Goal: Task Accomplishment & Management: Manage account settings

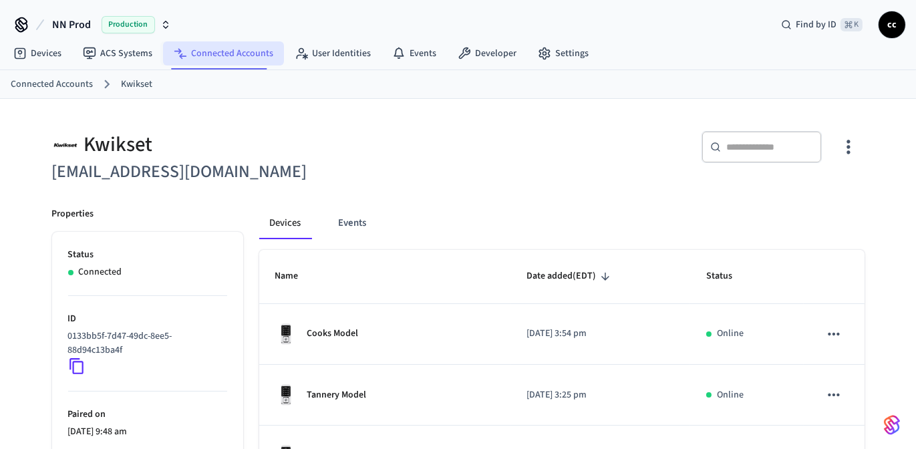
click at [207, 55] on link "Connected Accounts" at bounding box center [223, 53] width 121 height 24
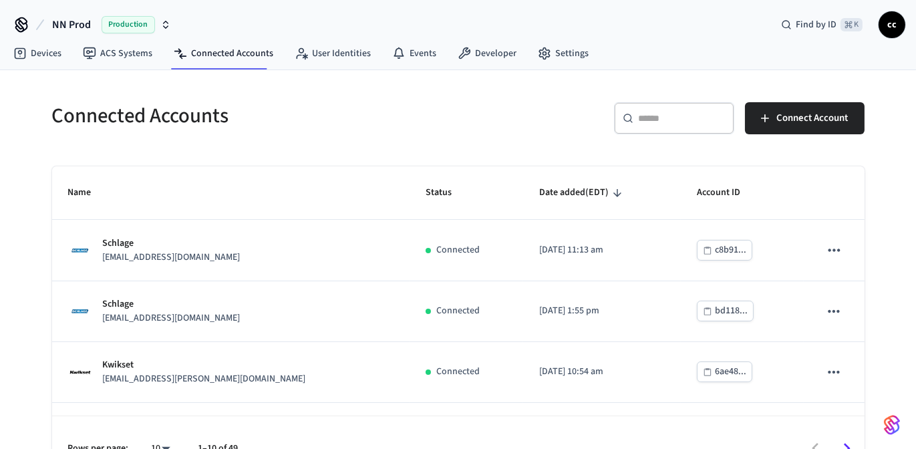
click at [650, 122] on input "text" at bounding box center [682, 118] width 87 height 13
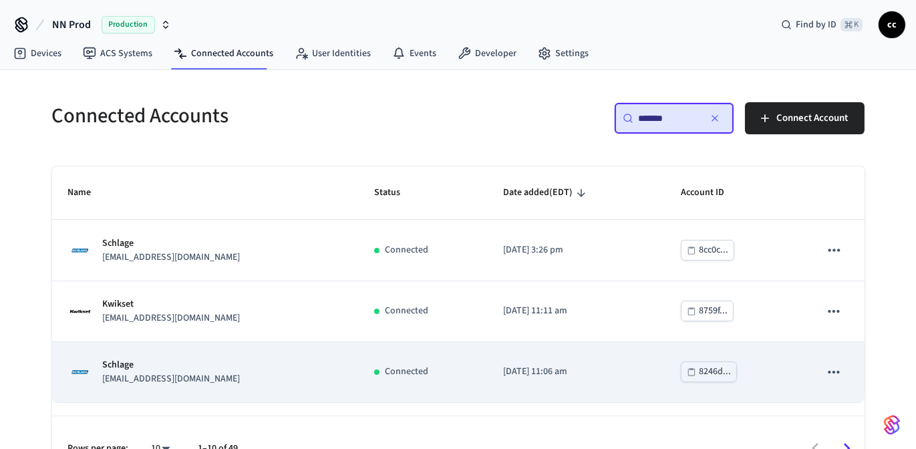
type input "*******"
click at [279, 375] on div "Schlage locks+brookfield@nternow.com" at bounding box center [205, 372] width 274 height 28
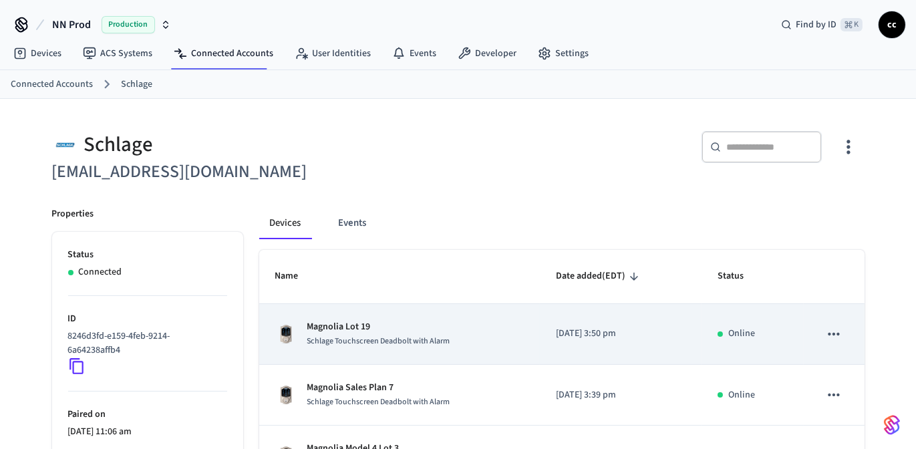
click at [392, 315] on td "Magnolia Lot 19 Schlage Touchscreen Deadbolt with Alarm" at bounding box center [399, 334] width 281 height 61
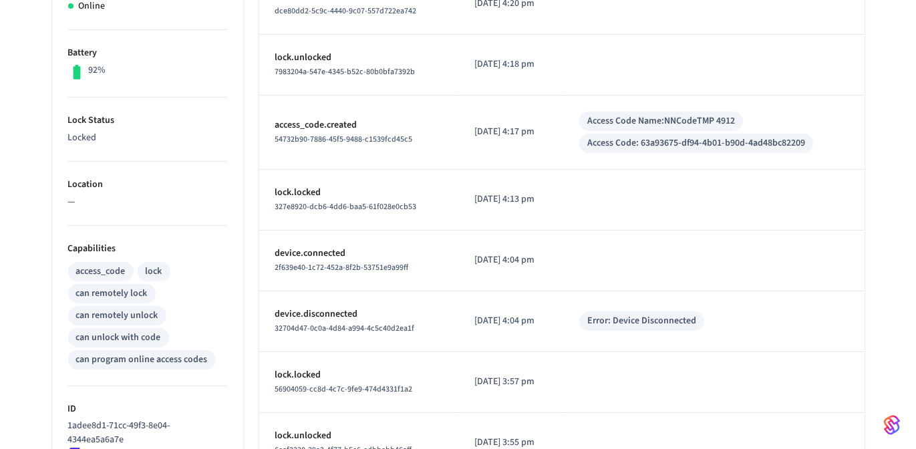
scroll to position [374, 0]
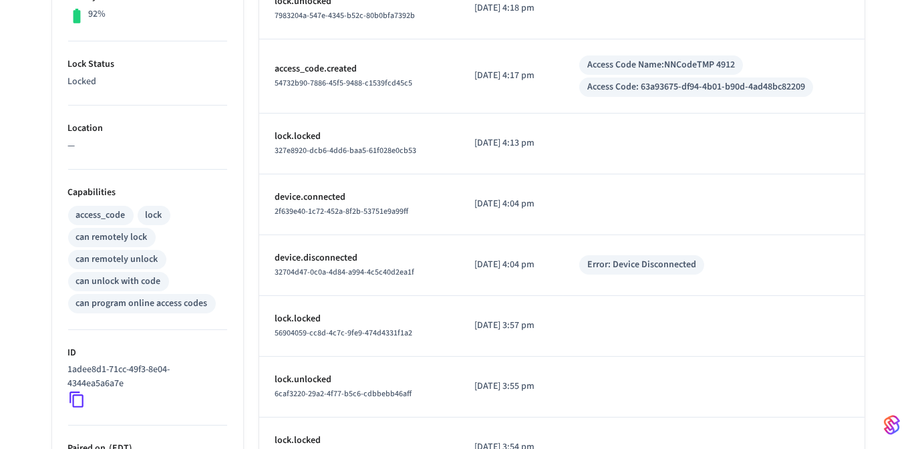
click at [80, 396] on icon at bounding box center [76, 399] width 17 height 17
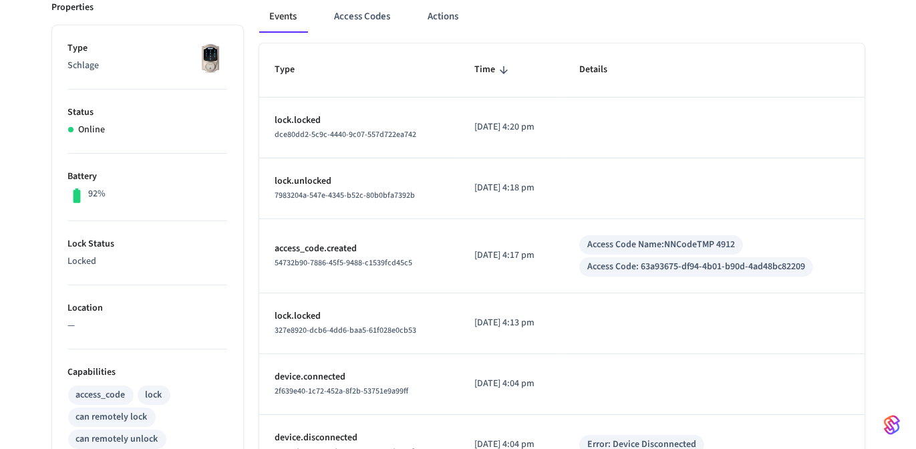
scroll to position [0, 0]
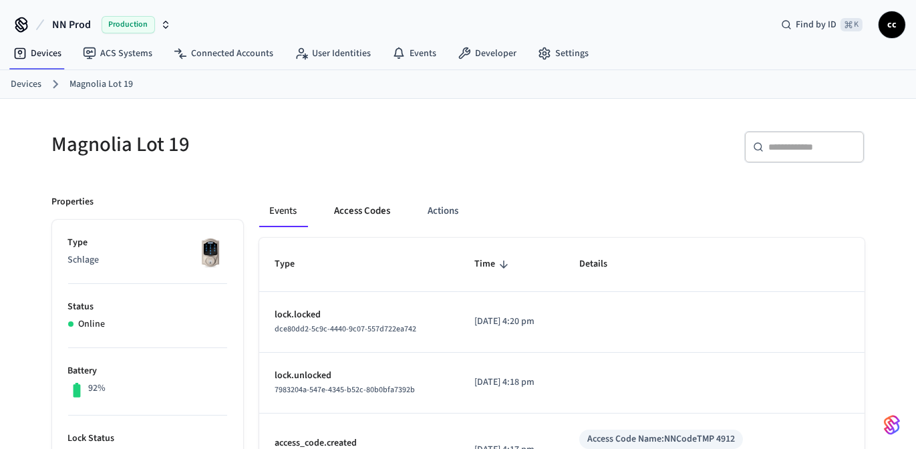
click at [372, 210] on button "Access Codes" at bounding box center [363, 211] width 78 height 32
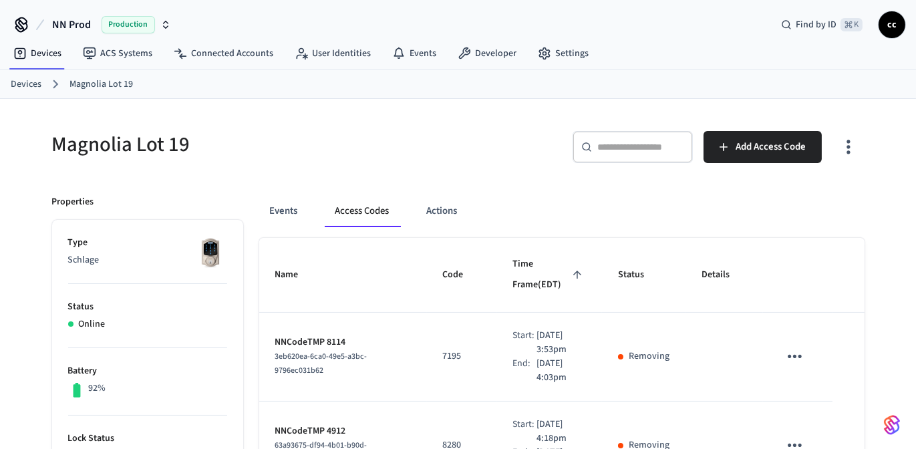
click at [29, 82] on link "Devices" at bounding box center [26, 85] width 31 height 14
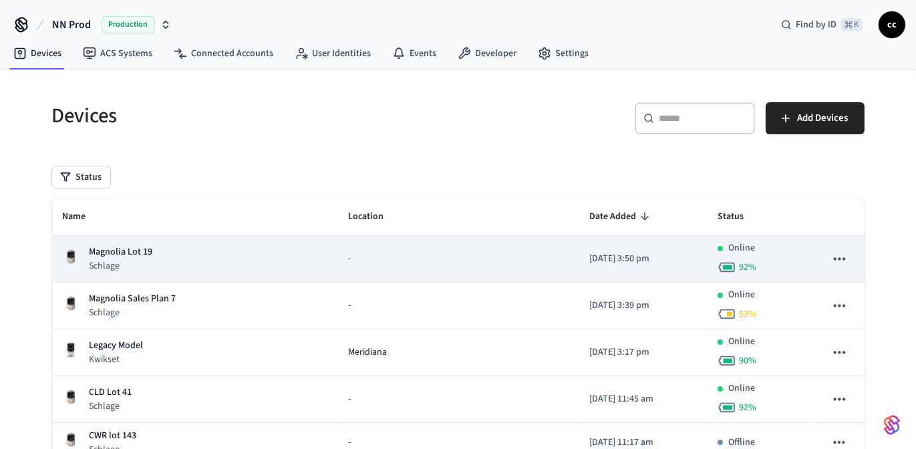
click at [842, 255] on icon "sticky table" at bounding box center [839, 258] width 17 height 17
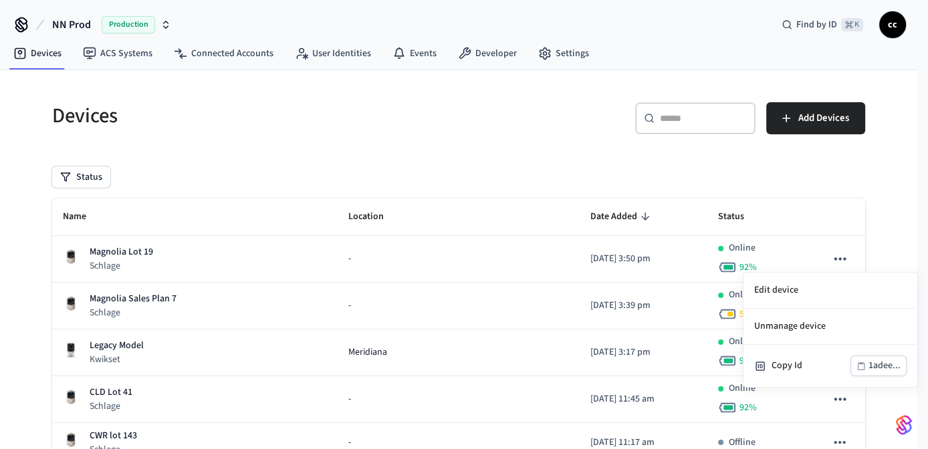
click at [493, 257] on div at bounding box center [464, 224] width 928 height 449
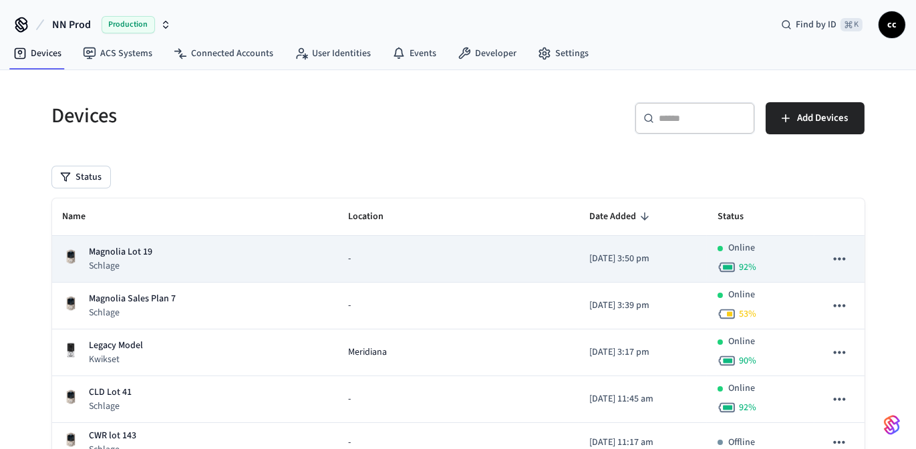
click at [493, 257] on div "-" at bounding box center [458, 259] width 221 height 14
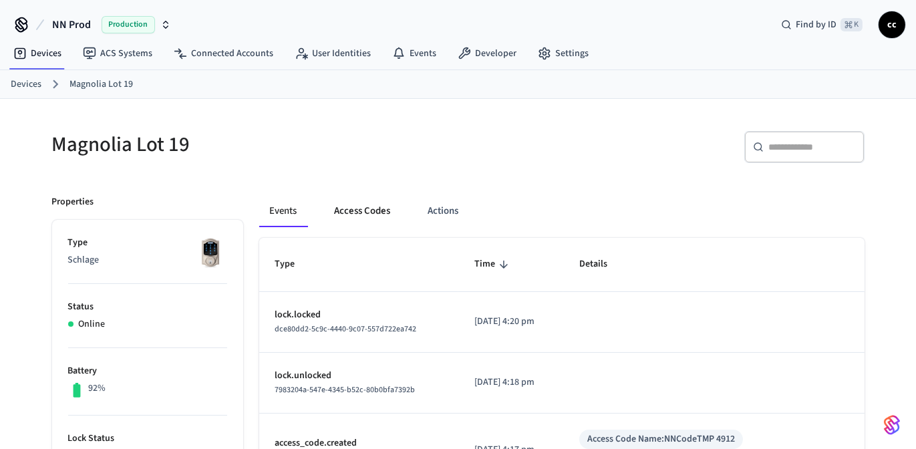
click at [375, 213] on button "Access Codes" at bounding box center [363, 211] width 78 height 32
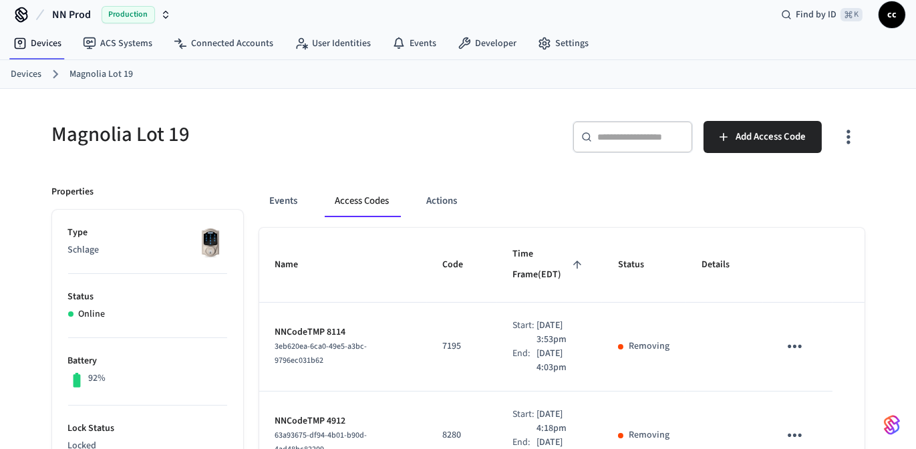
scroll to position [9, 0]
click at [285, 205] on button "Events" at bounding box center [283, 202] width 49 height 32
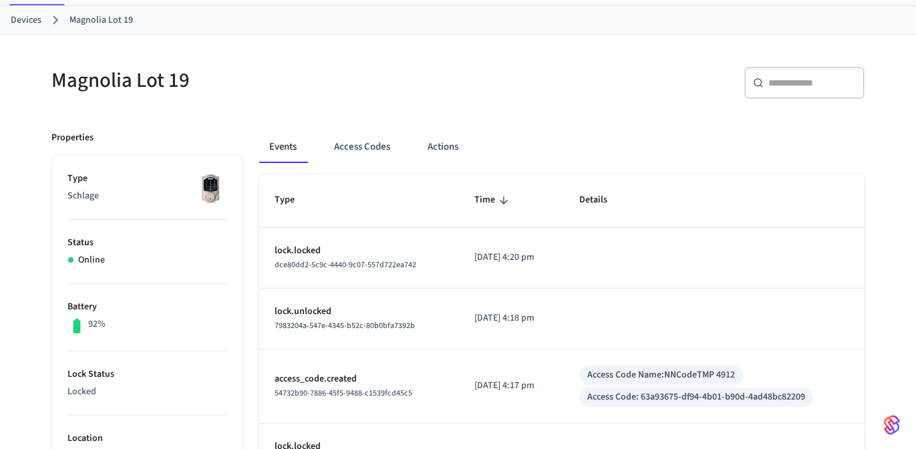
scroll to position [68, 0]
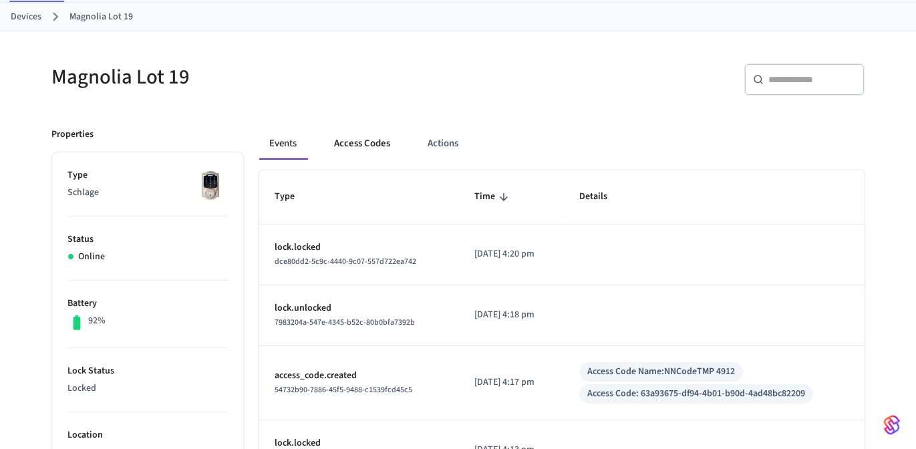
click at [369, 144] on button "Access Codes" at bounding box center [363, 144] width 78 height 32
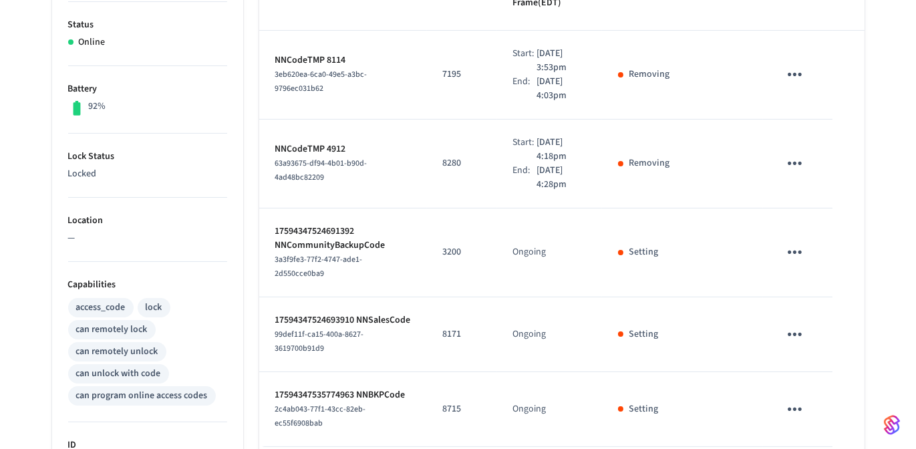
scroll to position [278, 0]
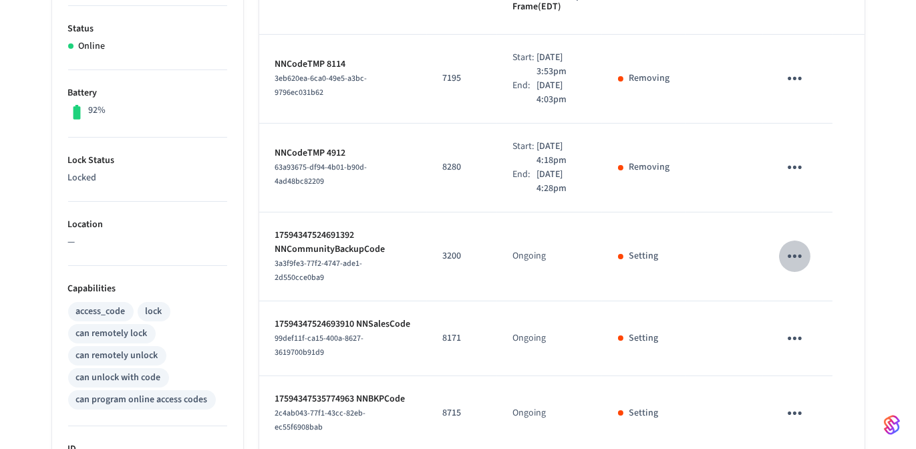
click at [800, 255] on icon "sticky table" at bounding box center [795, 256] width 14 height 3
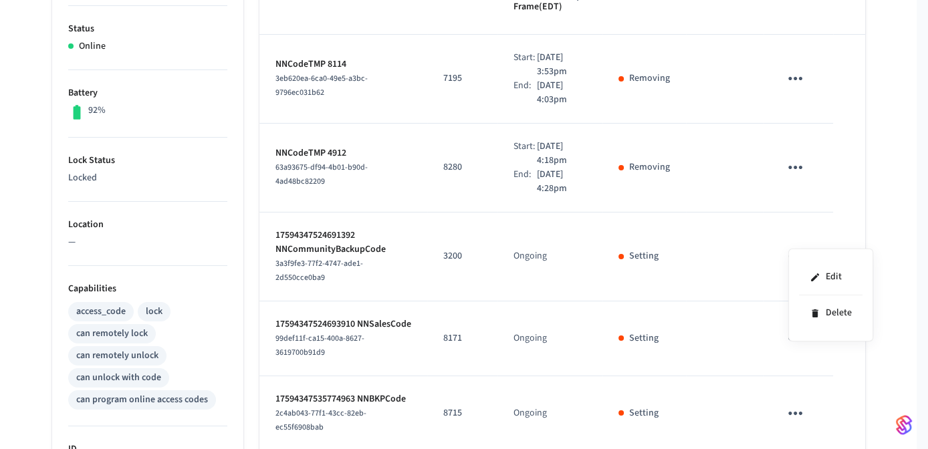
click at [718, 233] on div at bounding box center [464, 224] width 928 height 449
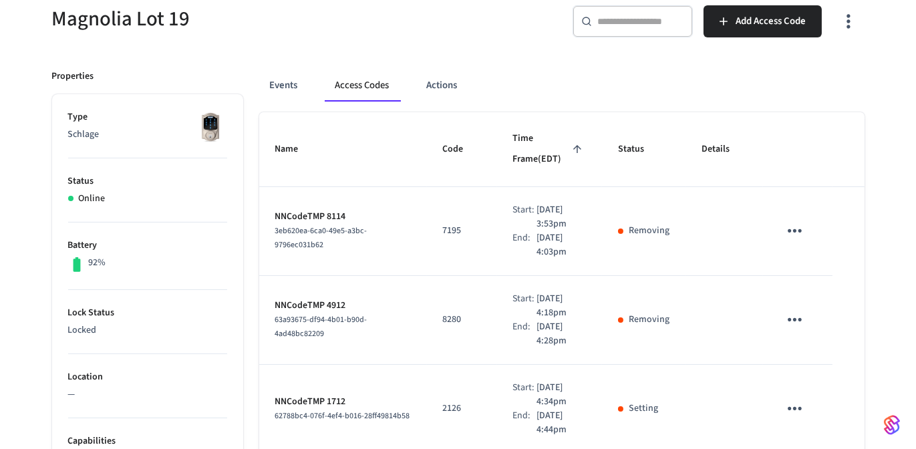
scroll to position [0, 0]
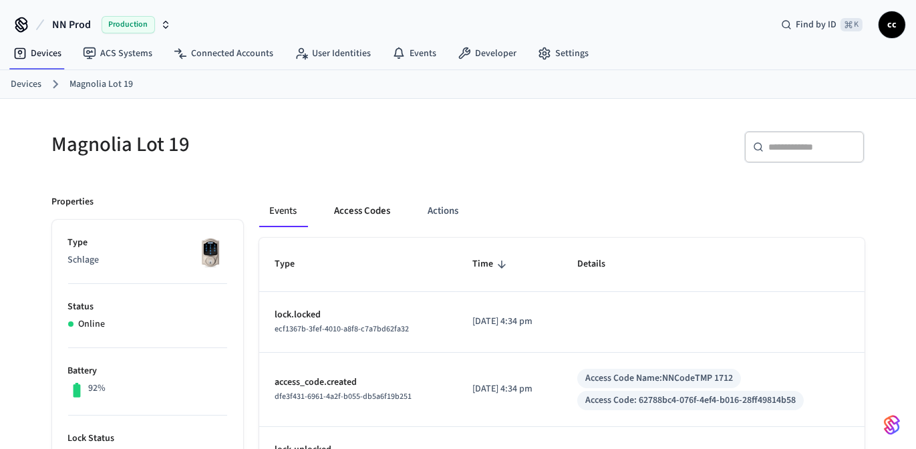
click at [366, 209] on button "Access Codes" at bounding box center [363, 211] width 78 height 32
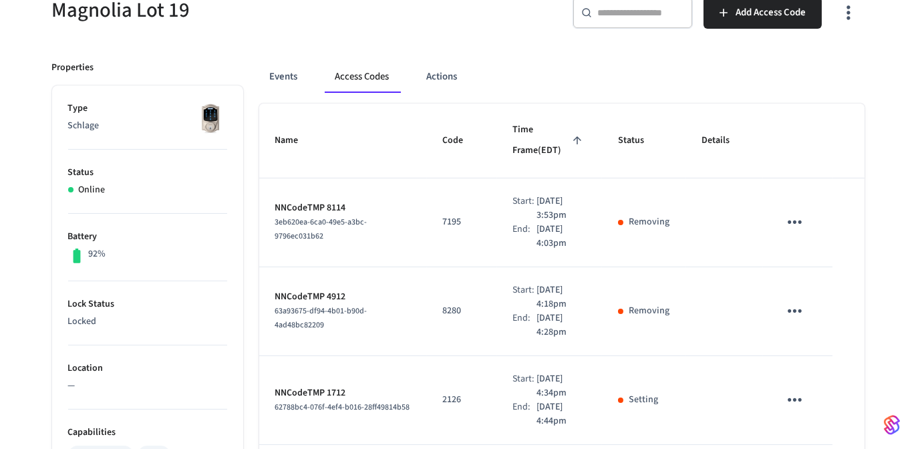
scroll to position [130, 0]
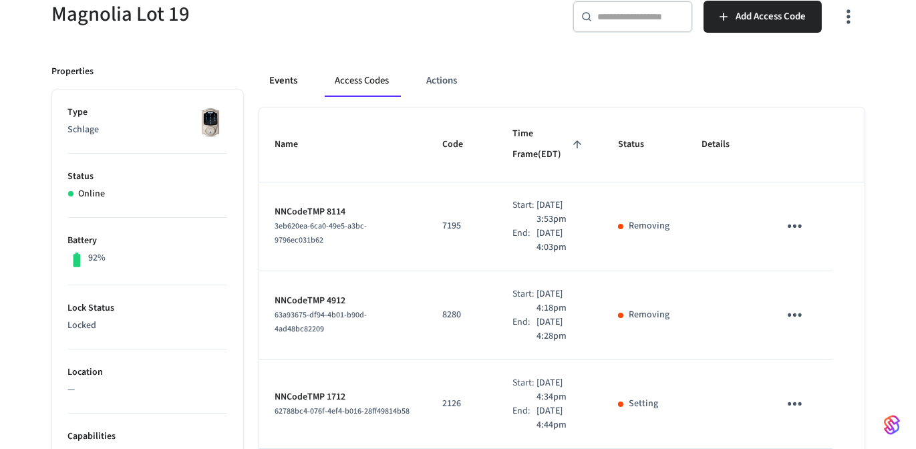
click at [289, 80] on button "Events" at bounding box center [283, 81] width 49 height 32
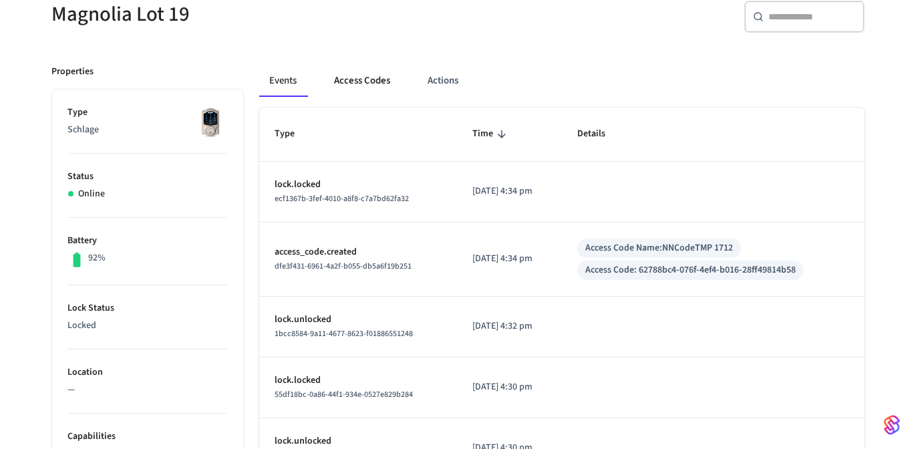
click at [372, 84] on button "Access Codes" at bounding box center [363, 81] width 78 height 32
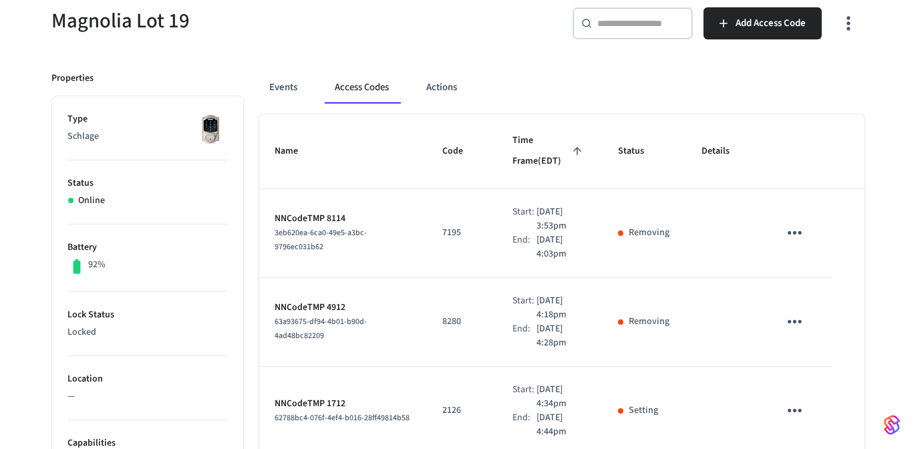
scroll to position [121, 0]
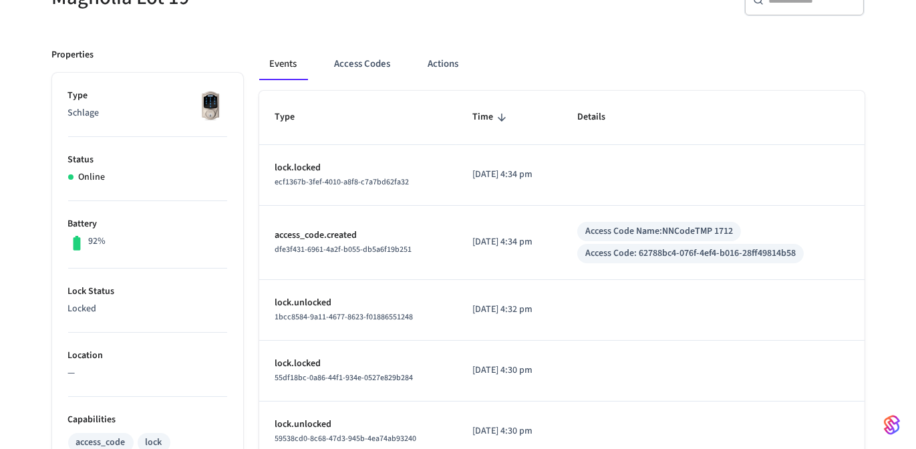
scroll to position [155, 0]
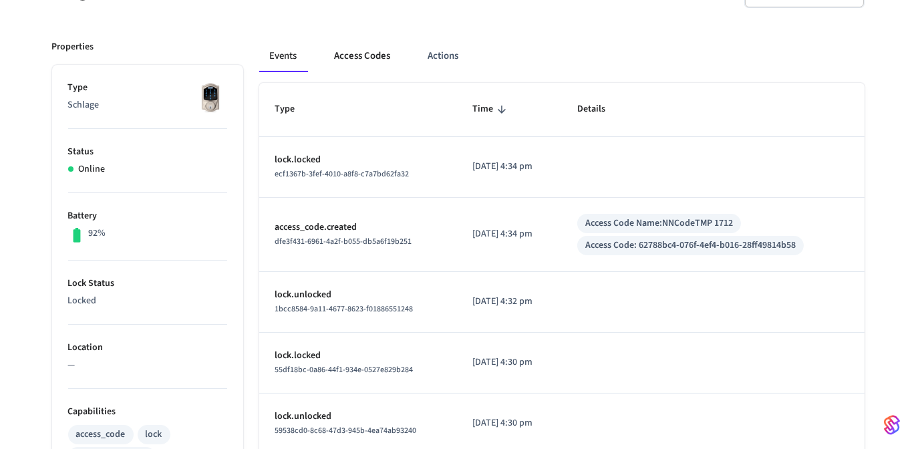
click at [363, 54] on button "Access Codes" at bounding box center [363, 56] width 78 height 32
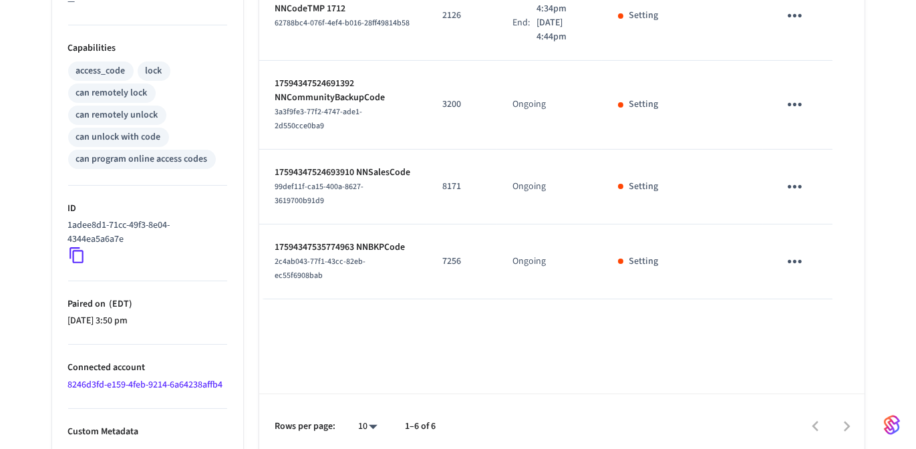
scroll to position [523, 0]
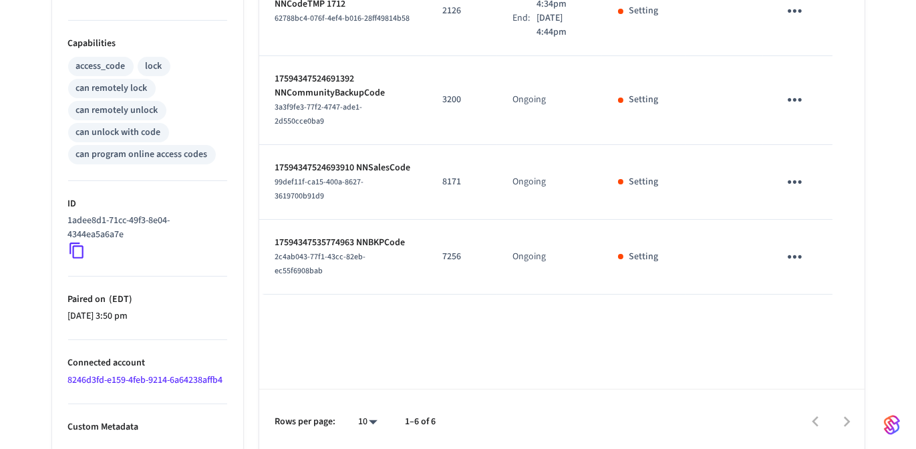
click at [78, 245] on icon at bounding box center [76, 250] width 17 height 17
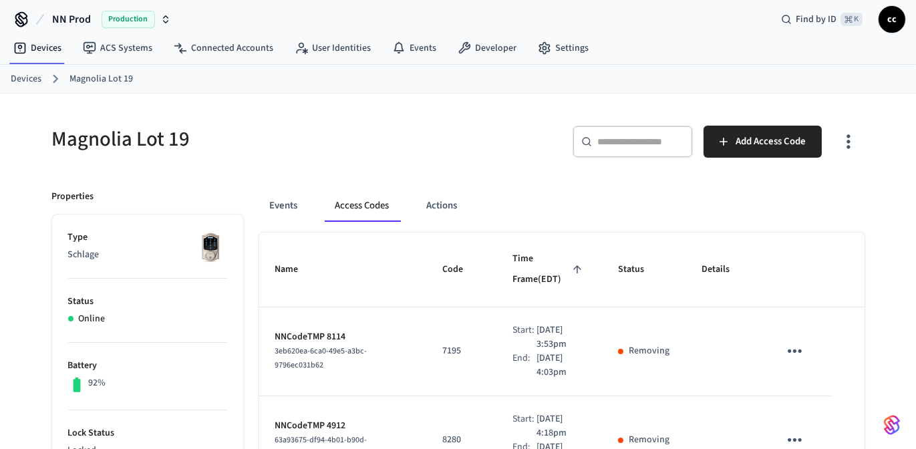
scroll to position [0, 0]
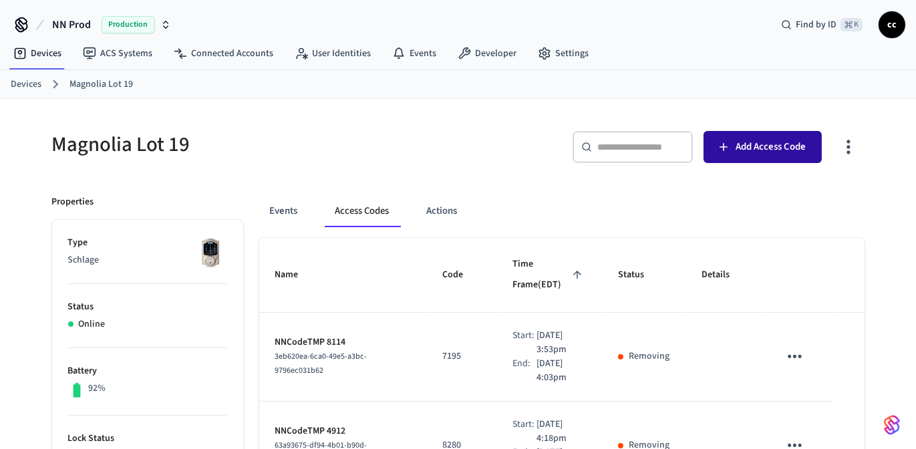
click at [749, 144] on span "Add Access Code" at bounding box center [771, 146] width 70 height 17
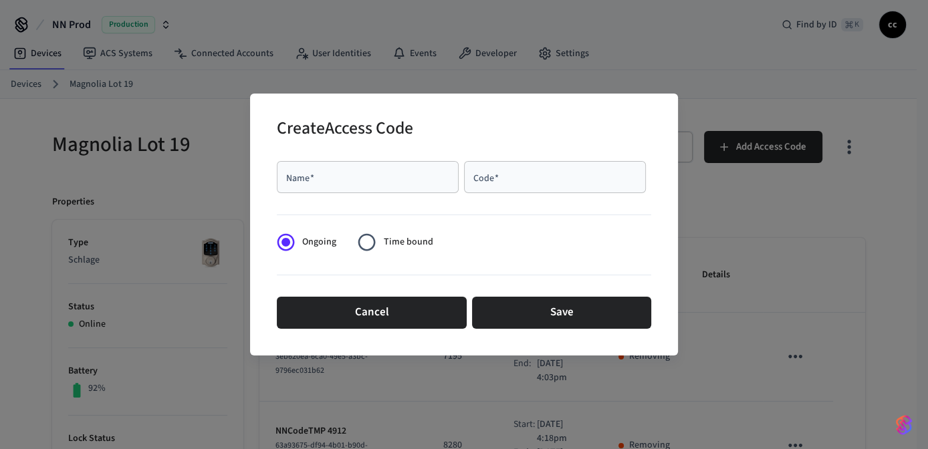
click at [363, 188] on div "Name   *" at bounding box center [368, 177] width 182 height 32
type input "*****"
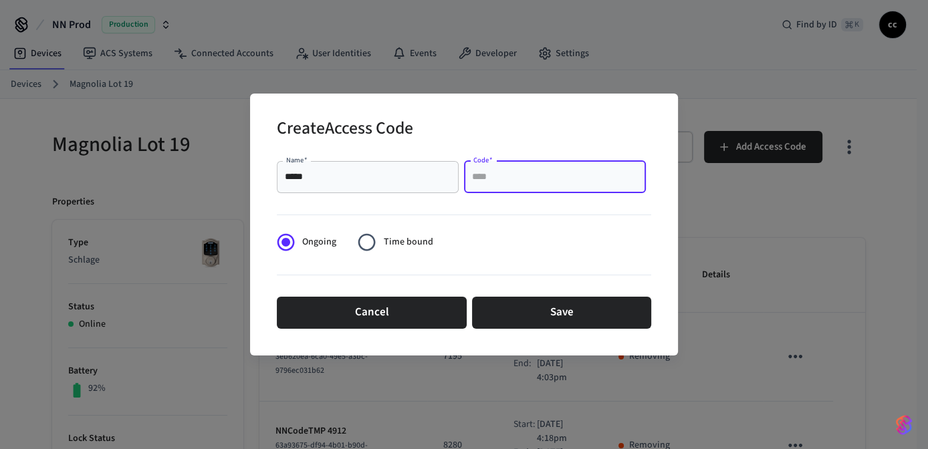
click at [533, 176] on input "Code   *" at bounding box center [555, 176] width 166 height 13
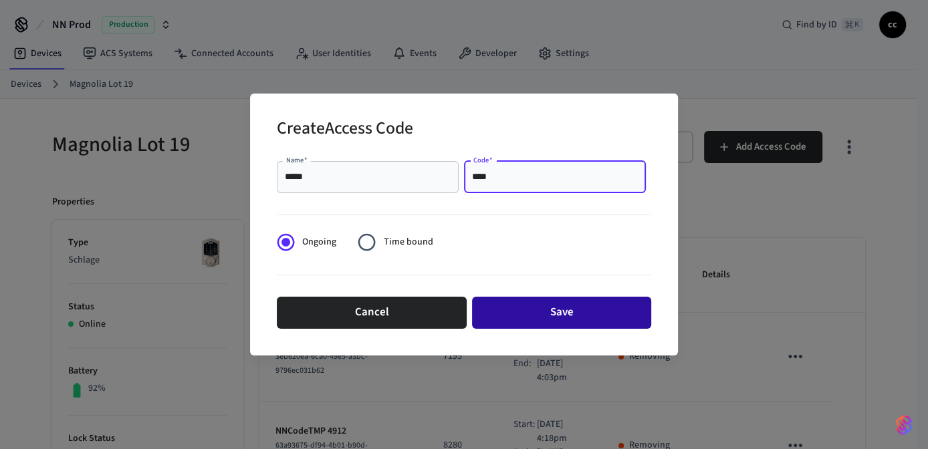
type input "****"
click at [539, 318] on button "Save" at bounding box center [561, 313] width 179 height 32
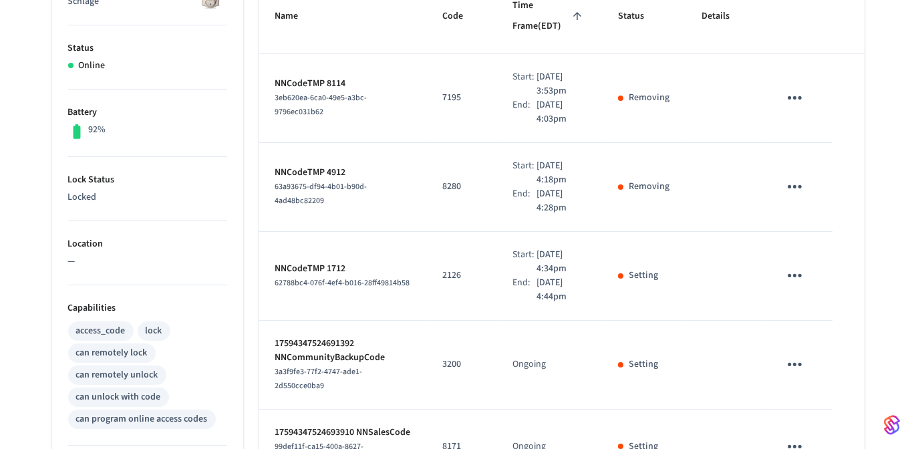
scroll to position [140, 0]
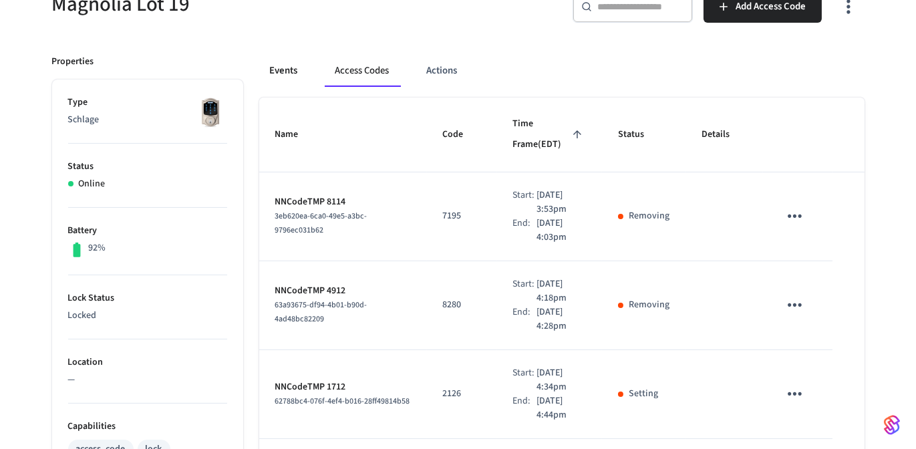
click at [283, 70] on button "Events" at bounding box center [283, 71] width 49 height 32
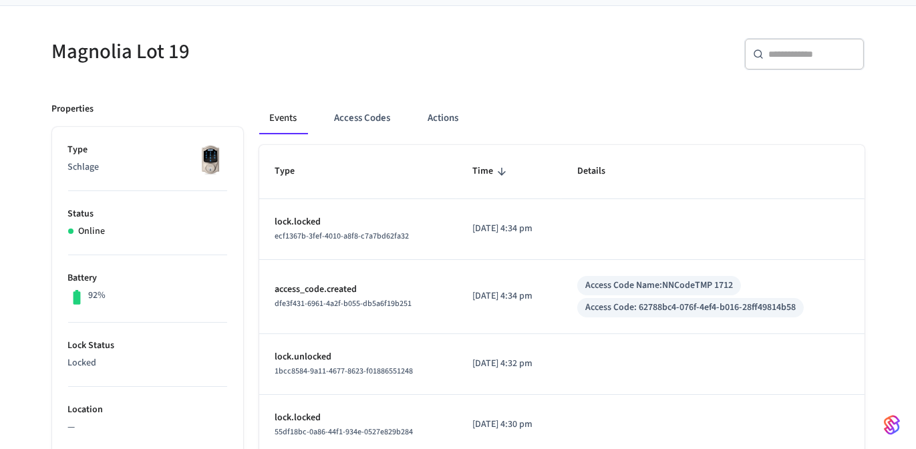
scroll to position [79, 0]
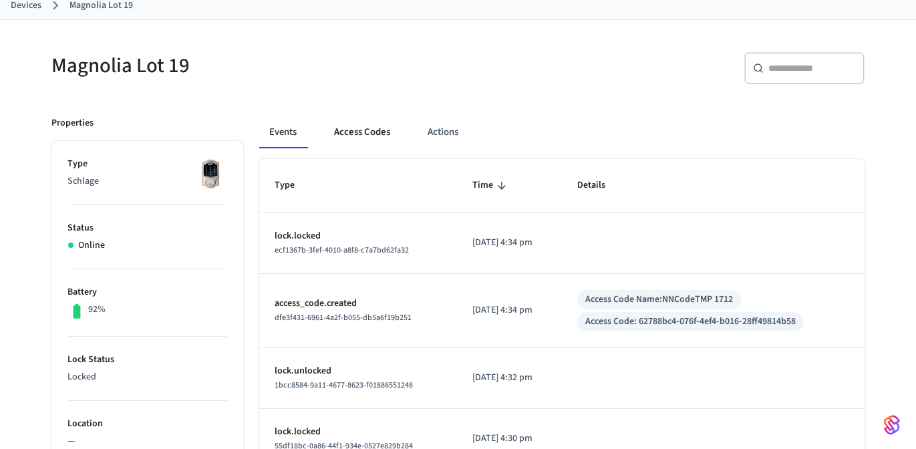
click at [358, 132] on button "Access Codes" at bounding box center [363, 132] width 78 height 32
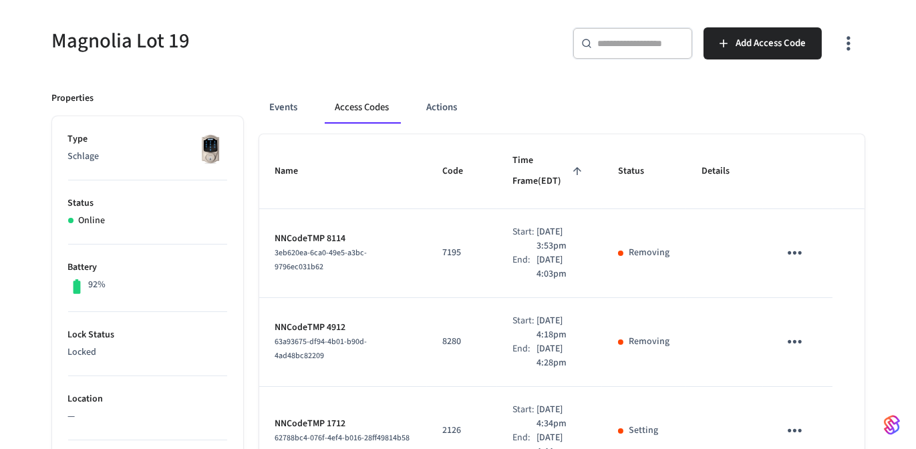
scroll to position [90, 0]
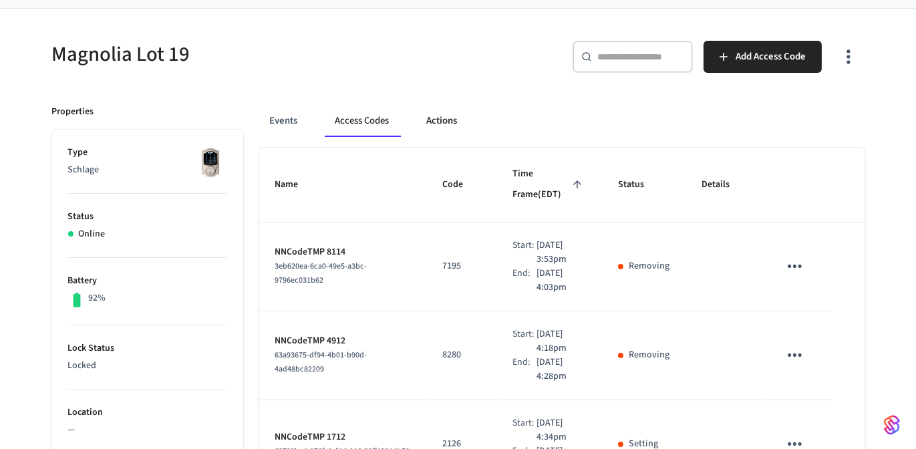
click at [429, 128] on button "Actions" at bounding box center [442, 121] width 52 height 32
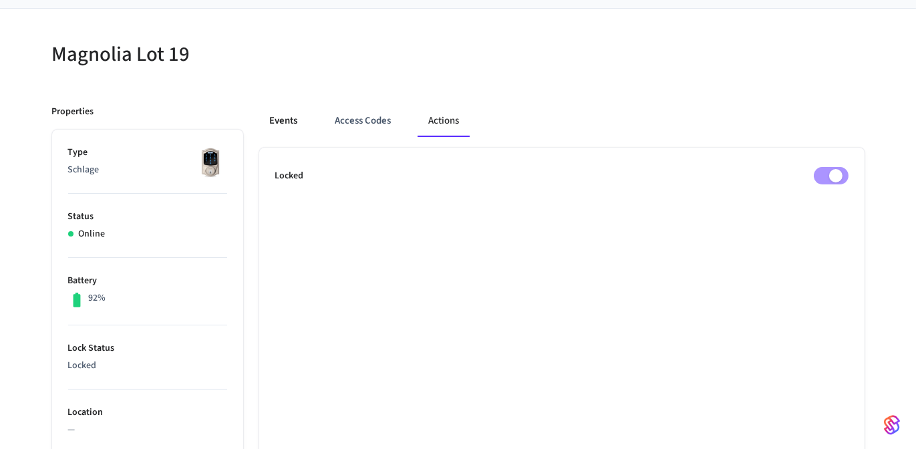
click at [297, 125] on button "Events" at bounding box center [283, 121] width 49 height 32
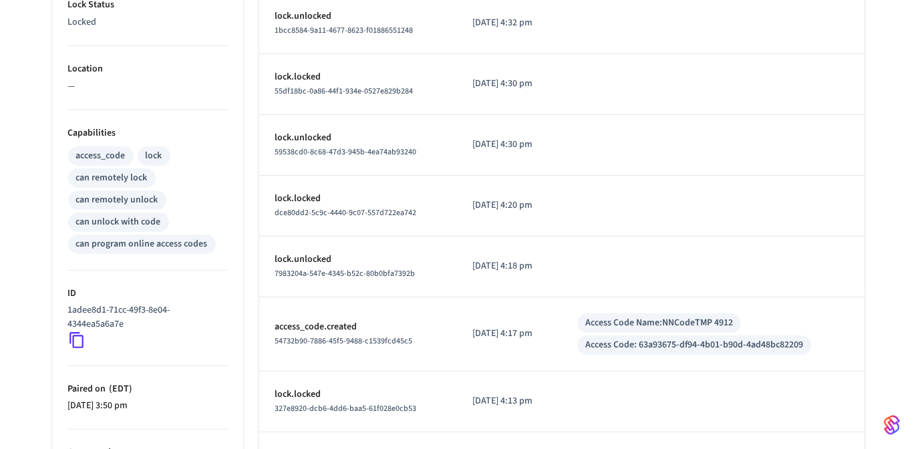
scroll to position [436, 0]
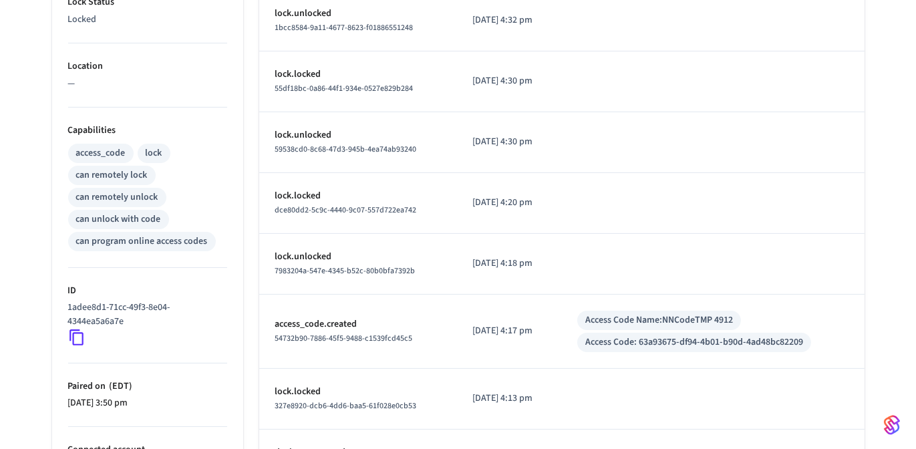
click at [77, 332] on icon at bounding box center [76, 337] width 17 height 17
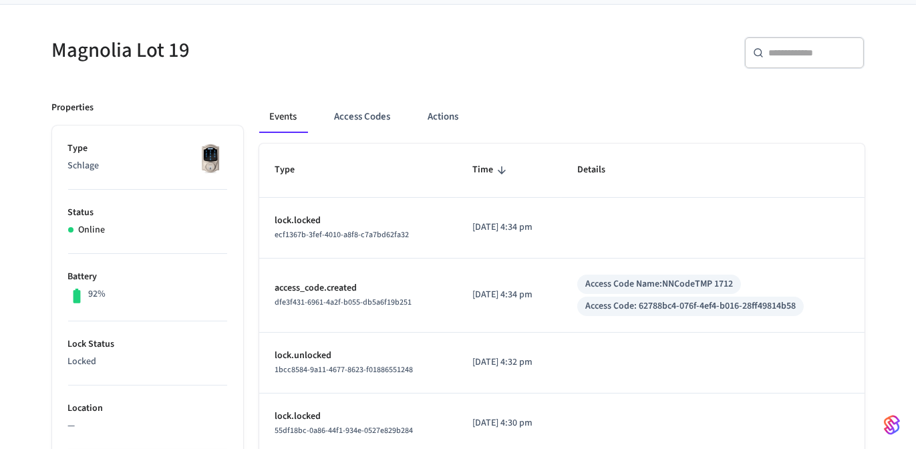
scroll to position [88, 0]
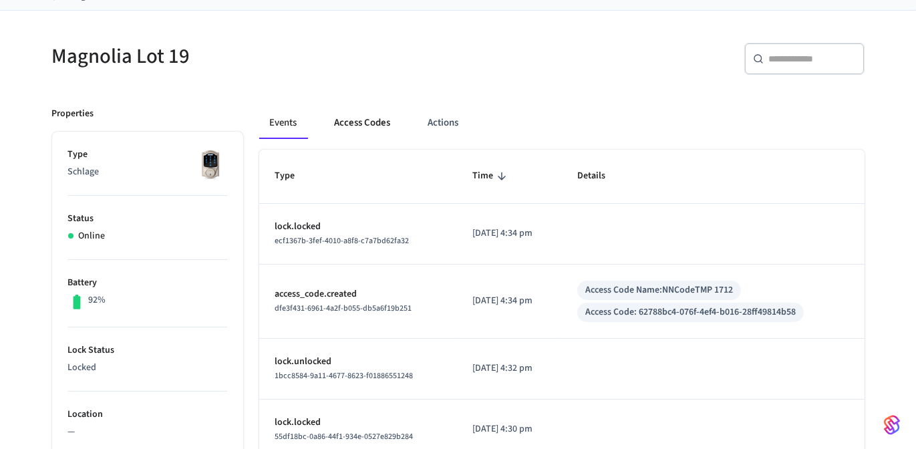
click at [360, 119] on button "Access Codes" at bounding box center [363, 123] width 78 height 32
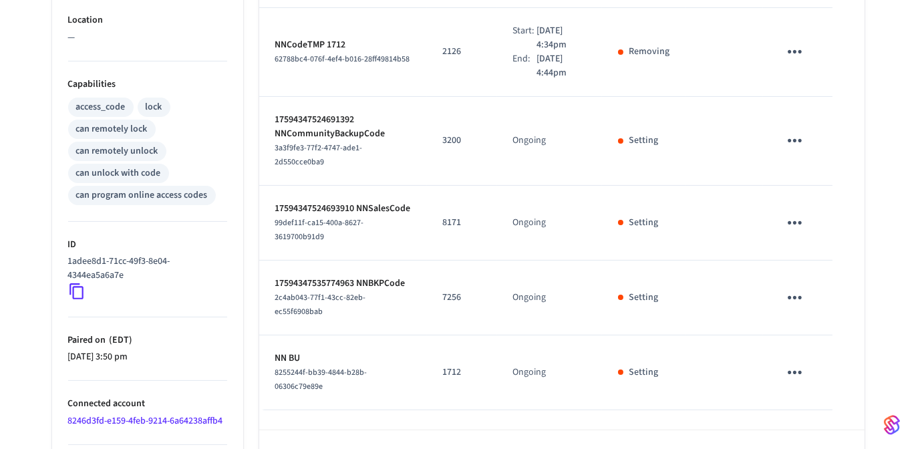
scroll to position [523, 0]
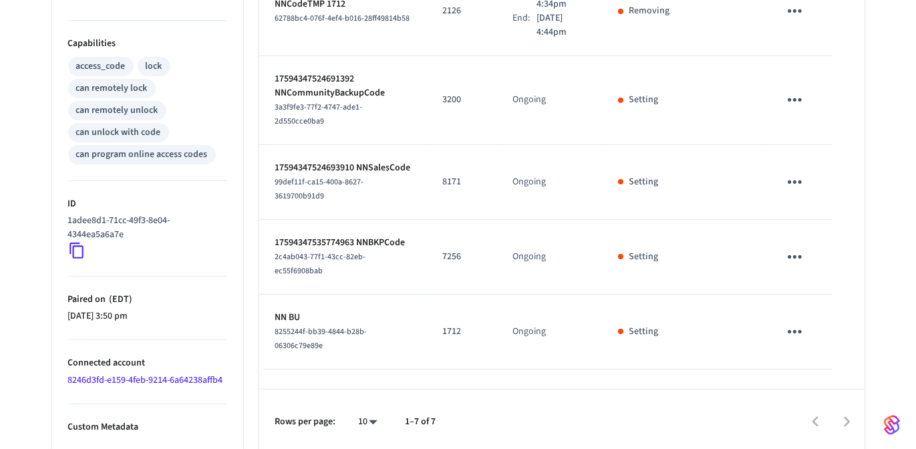
click at [799, 330] on icon "sticky table" at bounding box center [795, 331] width 14 height 3
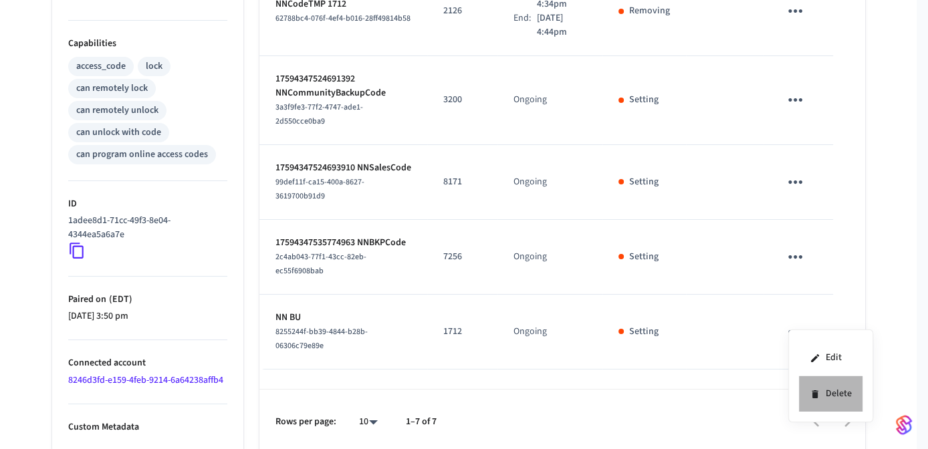
click at [831, 396] on li "Delete" at bounding box center [830, 393] width 63 height 35
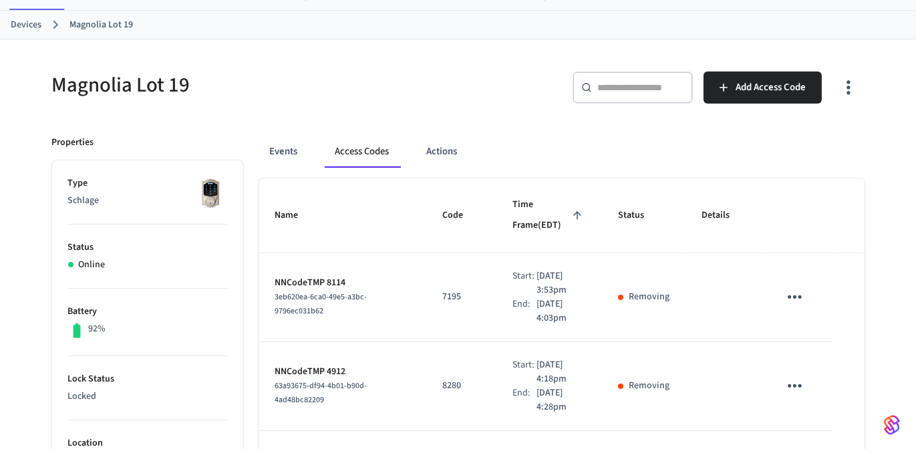
scroll to position [0, 0]
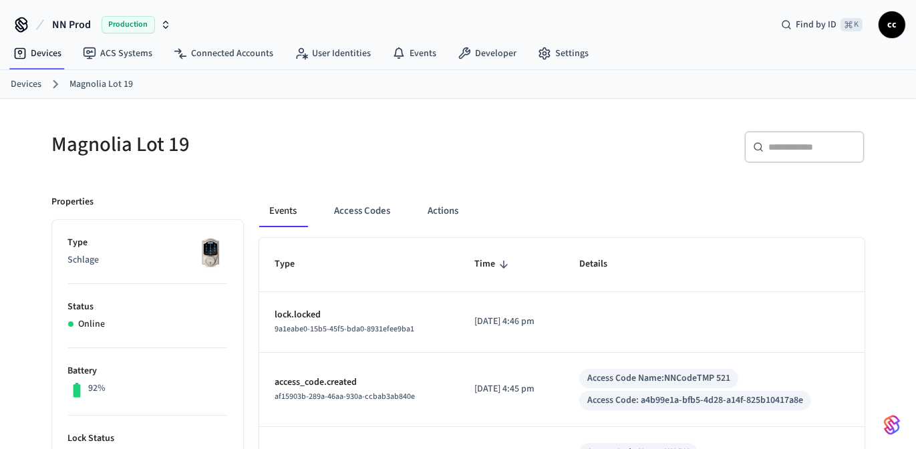
scroll to position [8, 0]
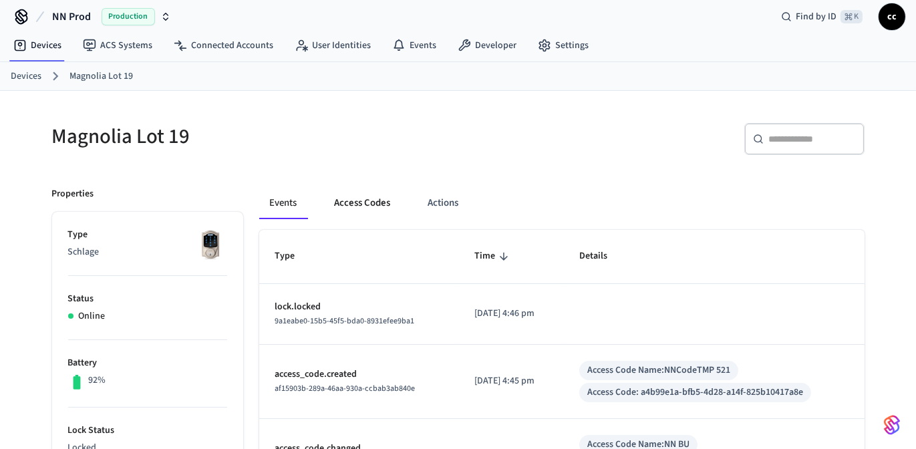
click at [348, 196] on button "Access Codes" at bounding box center [363, 203] width 78 height 32
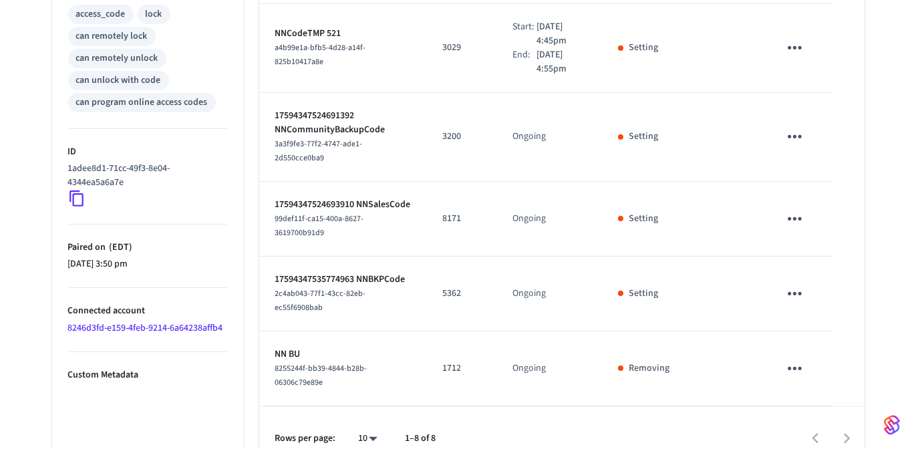
scroll to position [593, 0]
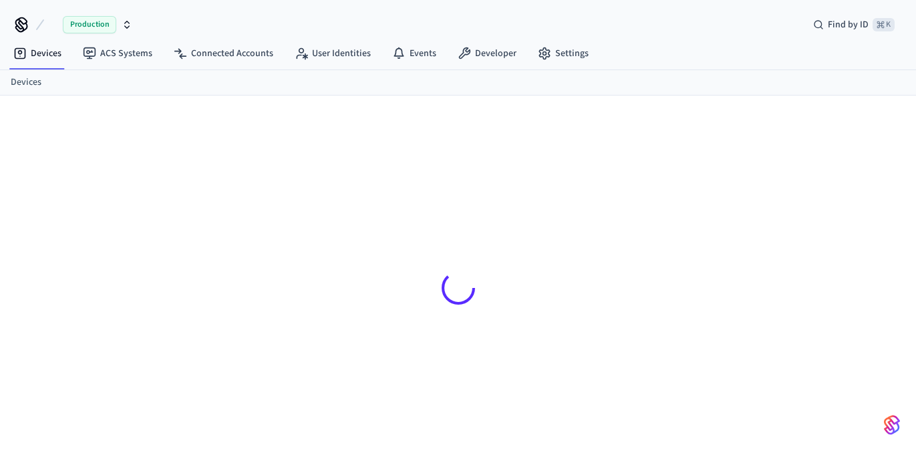
scroll to position [17, 0]
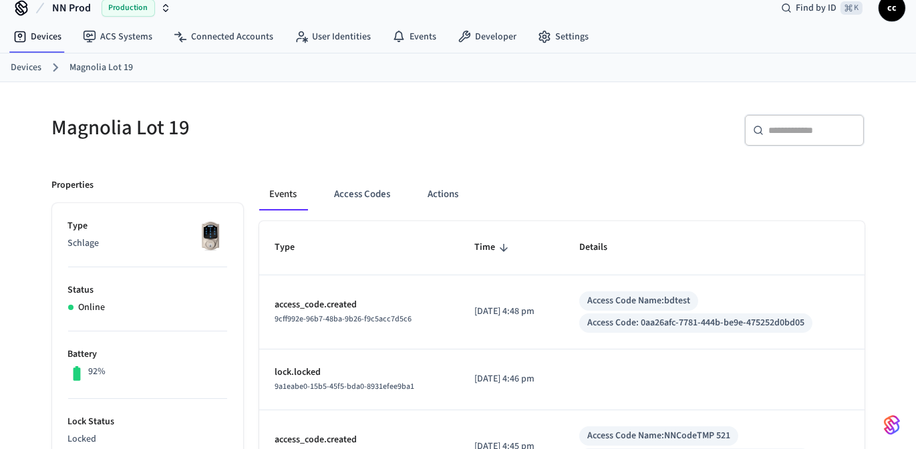
click at [33, 68] on link "Devices" at bounding box center [26, 68] width 31 height 14
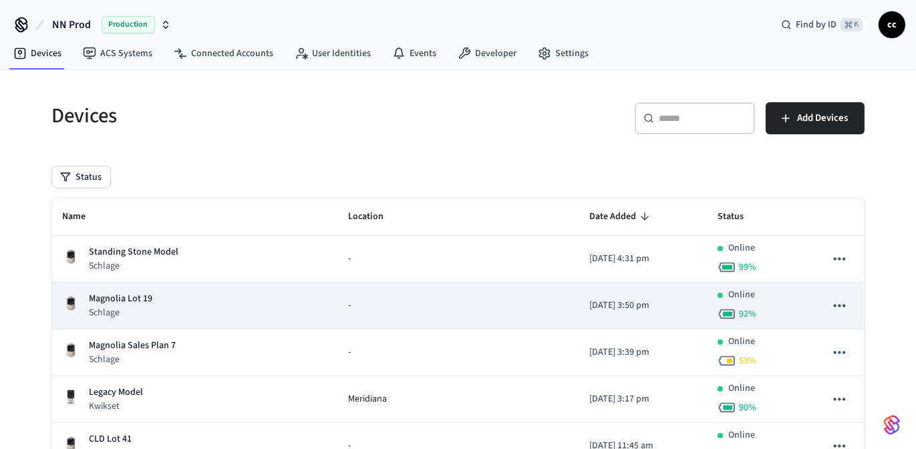
click at [543, 299] on div "-" at bounding box center [458, 306] width 221 height 14
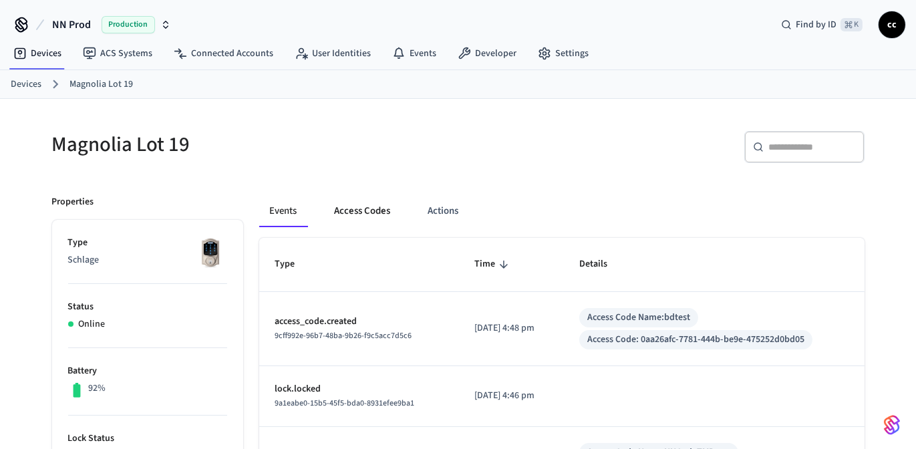
click at [366, 205] on button "Access Codes" at bounding box center [363, 211] width 78 height 32
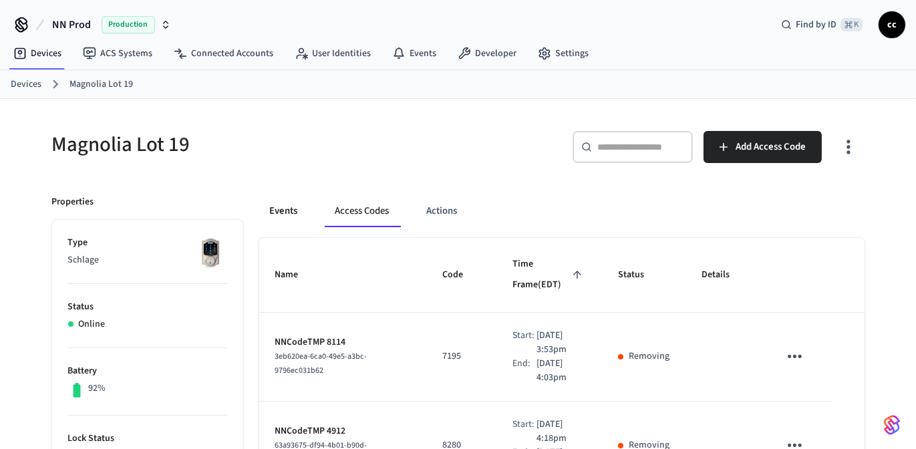
click at [287, 214] on button "Events" at bounding box center [283, 211] width 49 height 32
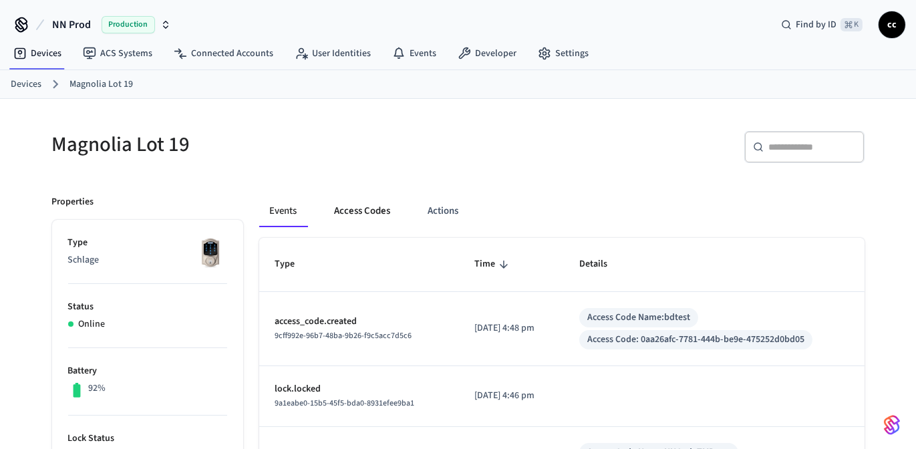
click at [362, 212] on button "Access Codes" at bounding box center [363, 211] width 78 height 32
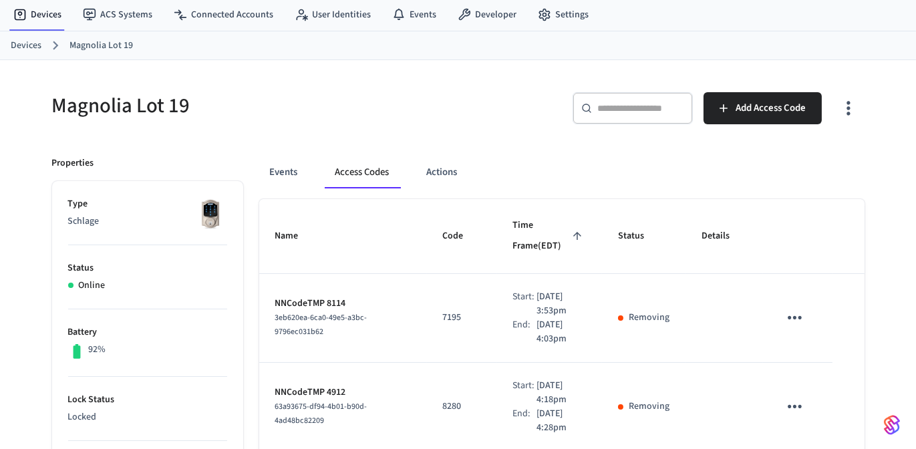
scroll to position [27, 0]
